Goal: Transaction & Acquisition: Purchase product/service

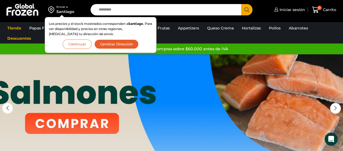
click at [82, 46] on button "Continuar" at bounding box center [77, 44] width 29 height 9
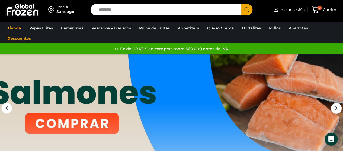
click at [99, 66] on link "1 / 3" at bounding box center [171, 135] width 343 height 163
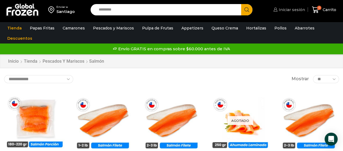
click at [287, 9] on span "Iniciar sesión" at bounding box center [291, 9] width 28 height 5
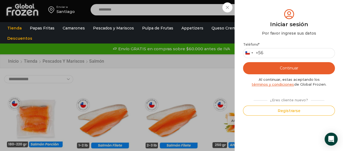
click at [272, 15] on div "Iniciar sesión Mi cuenta Login Register Iniciar sesión Por favor ingrese sus da…" at bounding box center [288, 9] width 33 height 11
